Goal: Navigation & Orientation: Find specific page/section

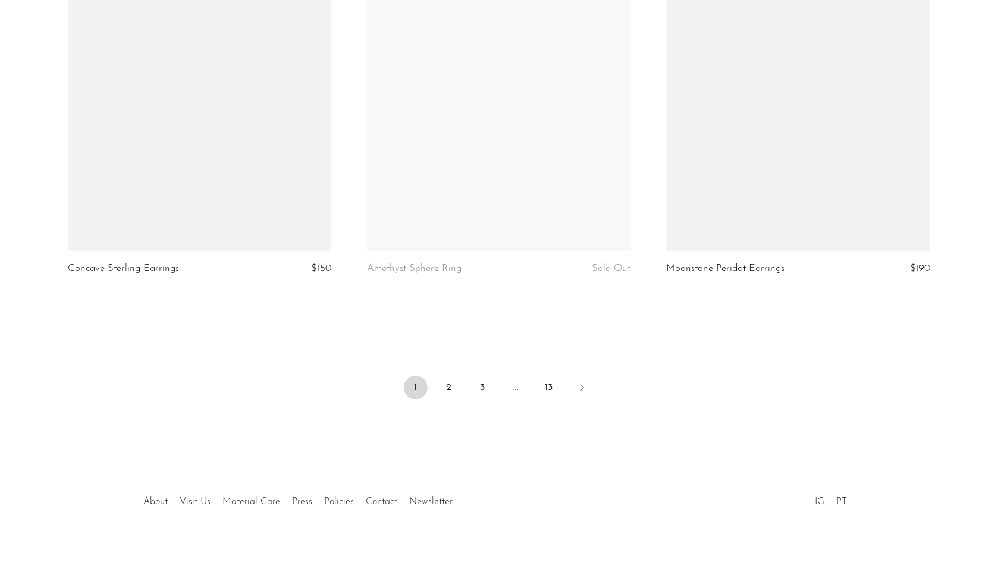
scroll to position [4879, 0]
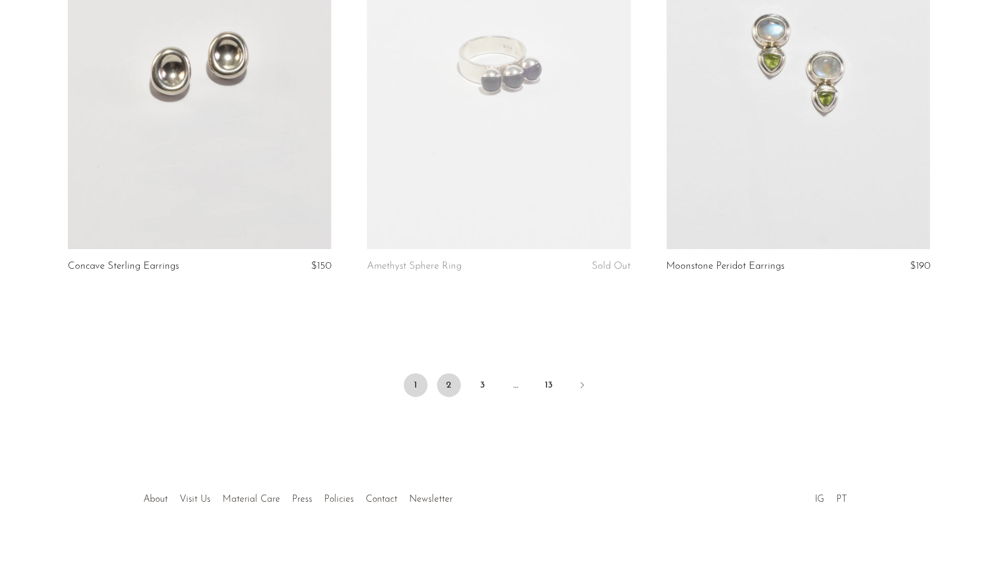
click at [447, 384] on link "2" at bounding box center [449, 385] width 24 height 24
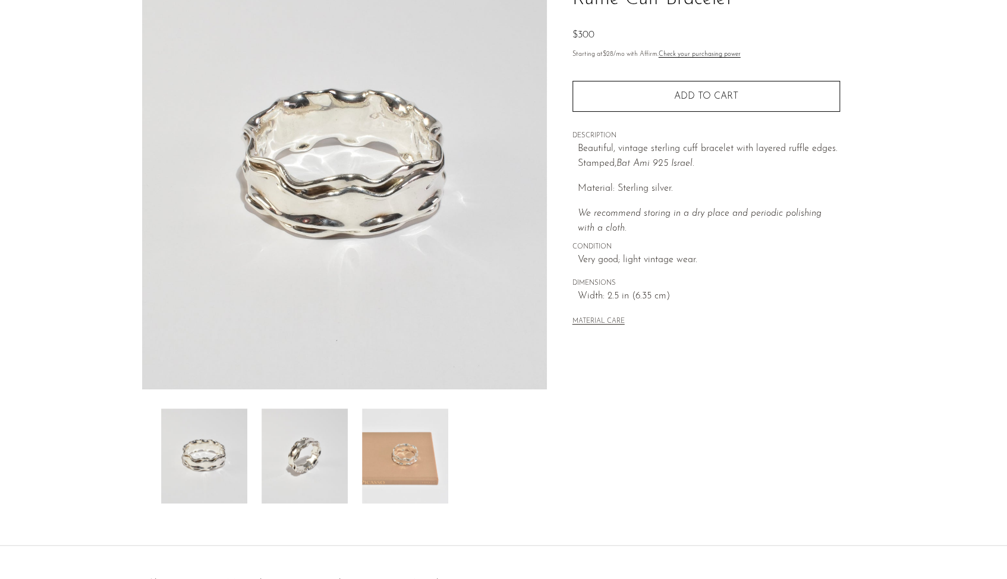
scroll to position [119, 0]
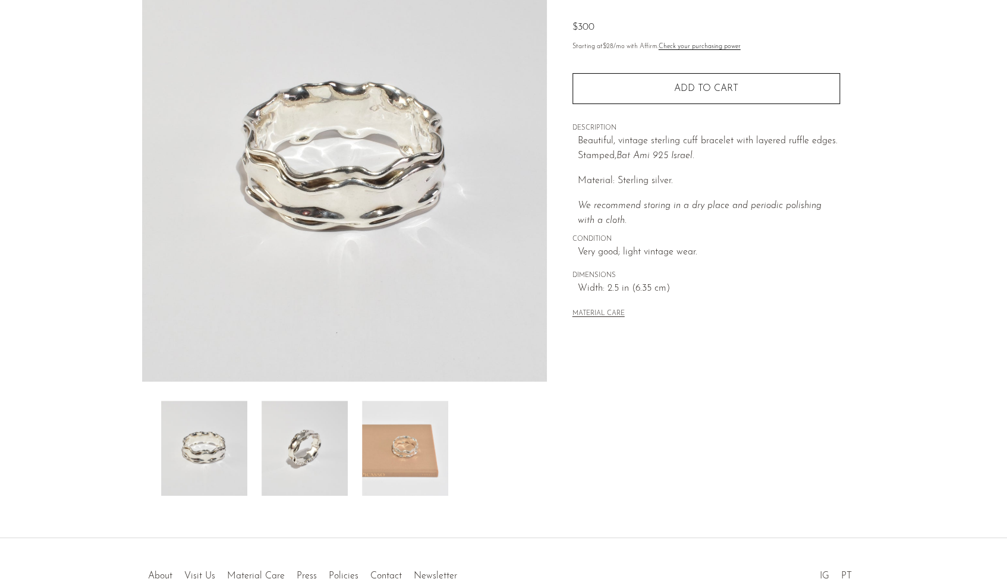
click at [401, 429] on img at bounding box center [405, 448] width 86 height 95
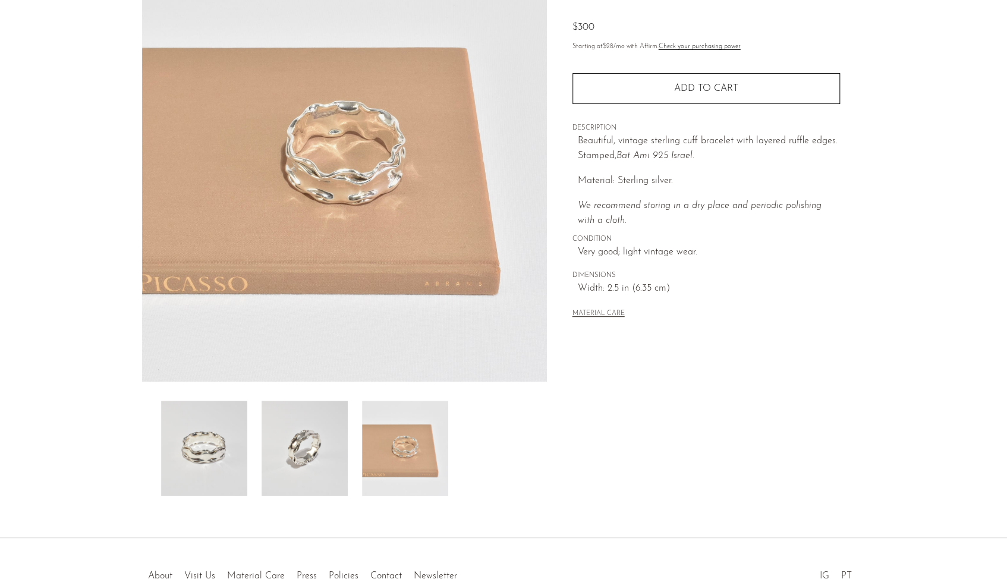
click at [338, 444] on img at bounding box center [305, 448] width 86 height 95
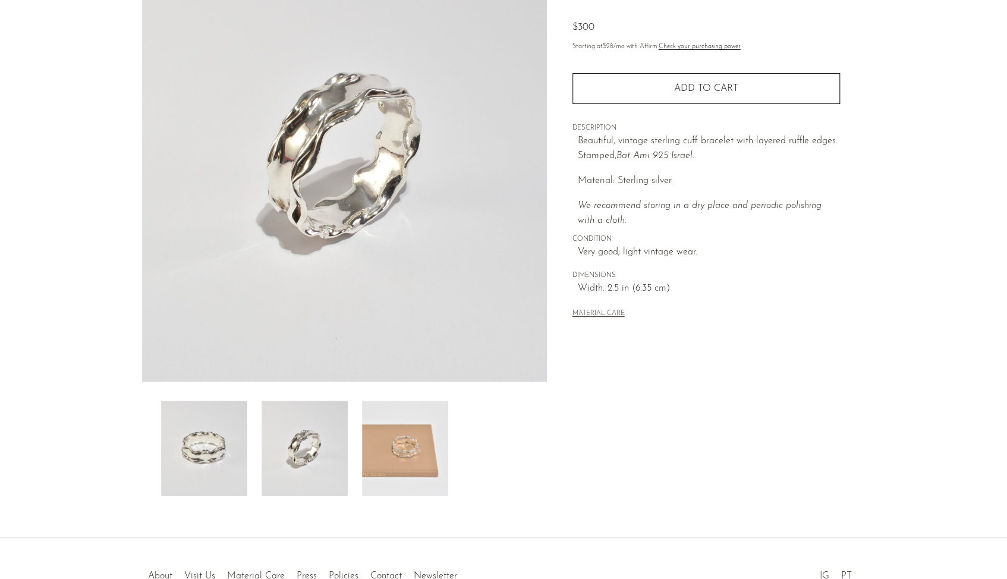
click at [243, 451] on img at bounding box center [204, 448] width 86 height 95
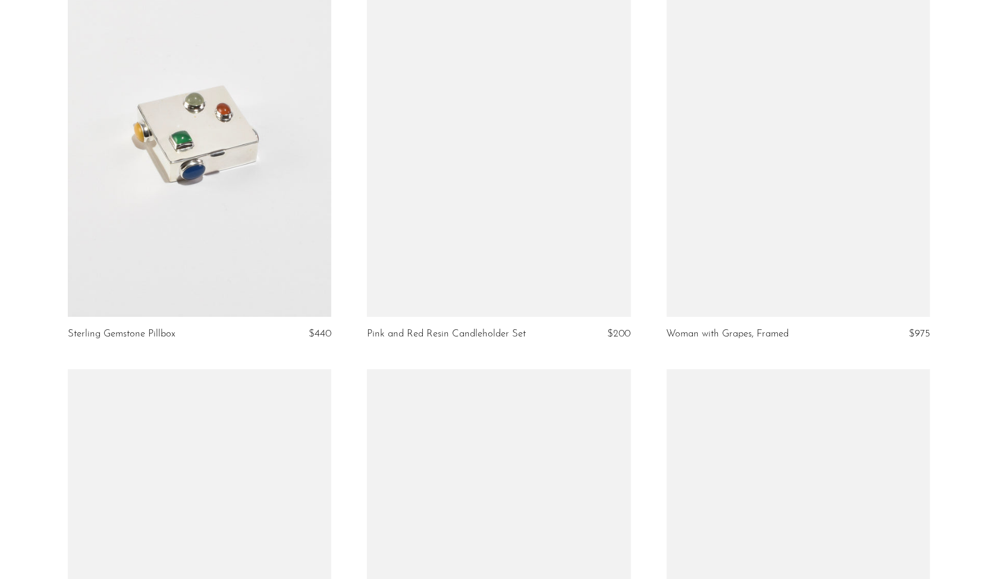
scroll to position [4698, 0]
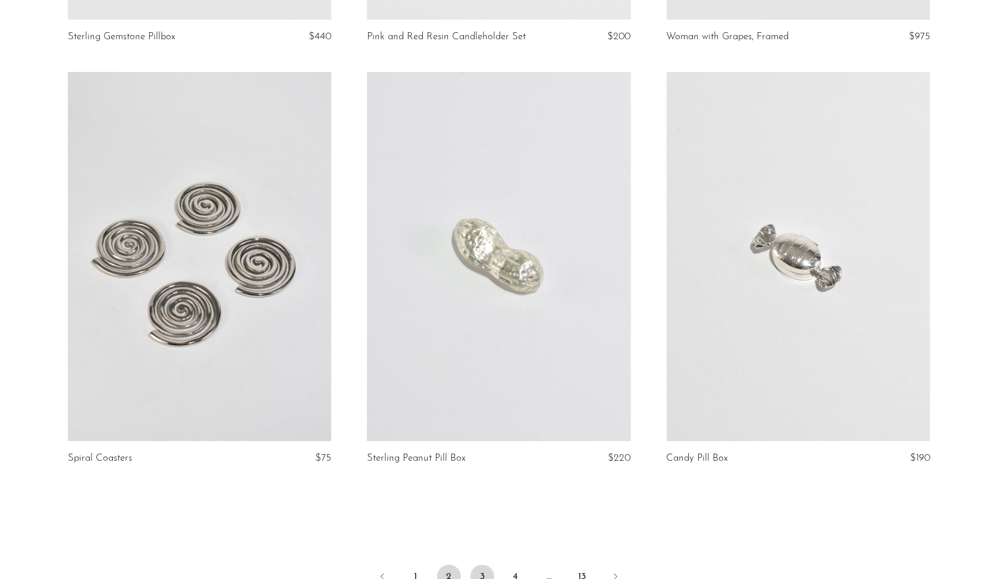
click at [485, 565] on link "3" at bounding box center [482, 577] width 24 height 24
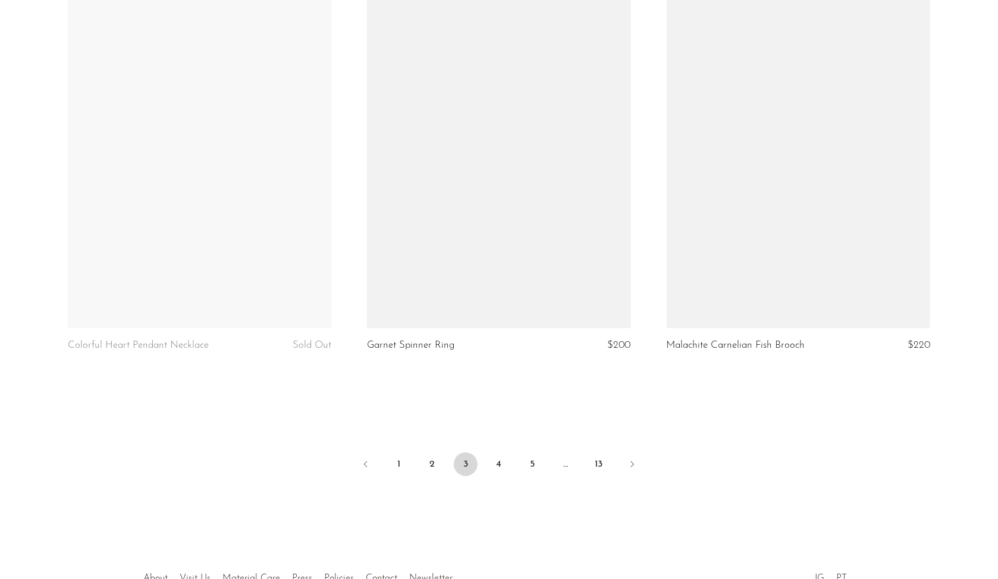
scroll to position [4879, 0]
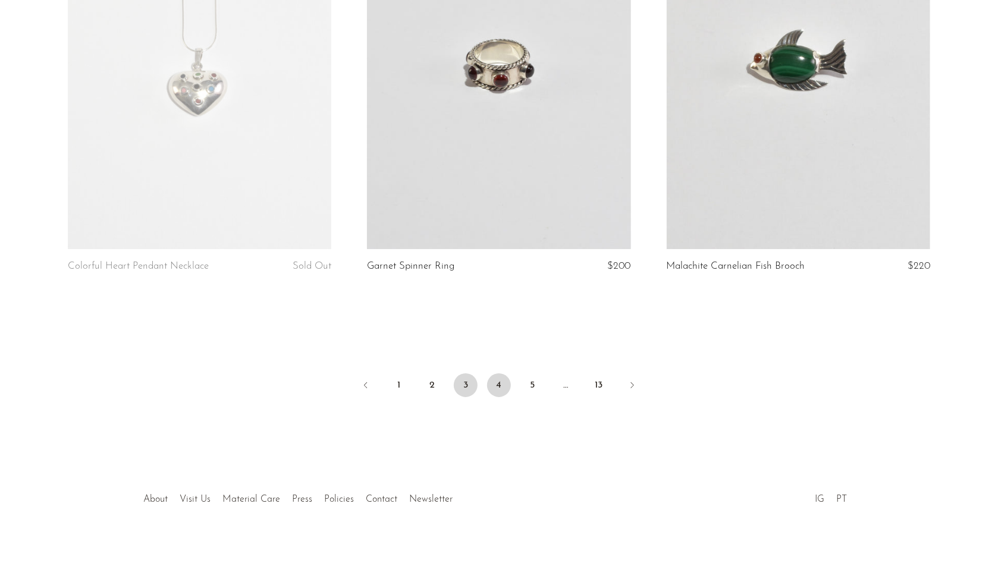
click at [497, 386] on link "4" at bounding box center [499, 385] width 24 height 24
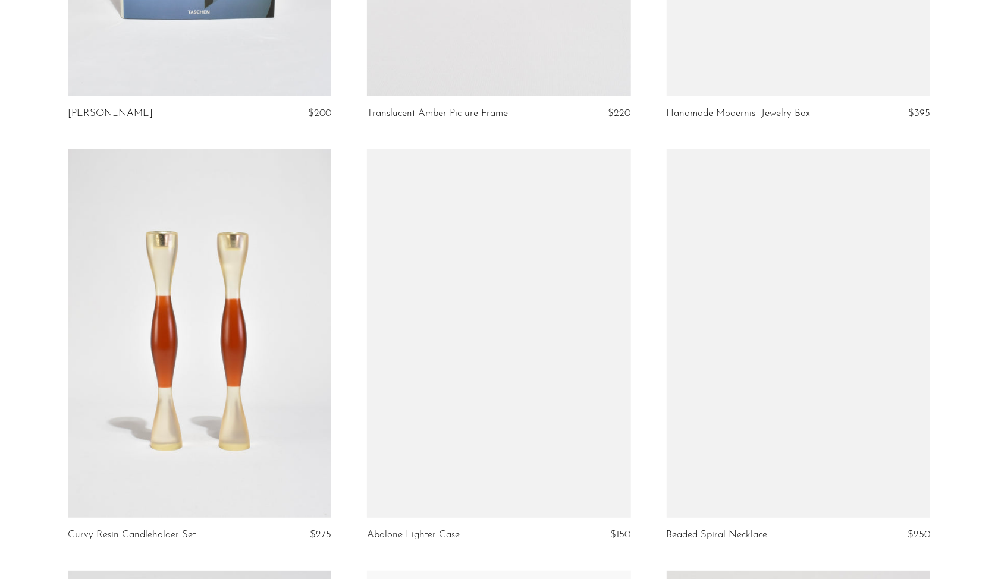
scroll to position [2498, 0]
